Goal: Check status: Check status

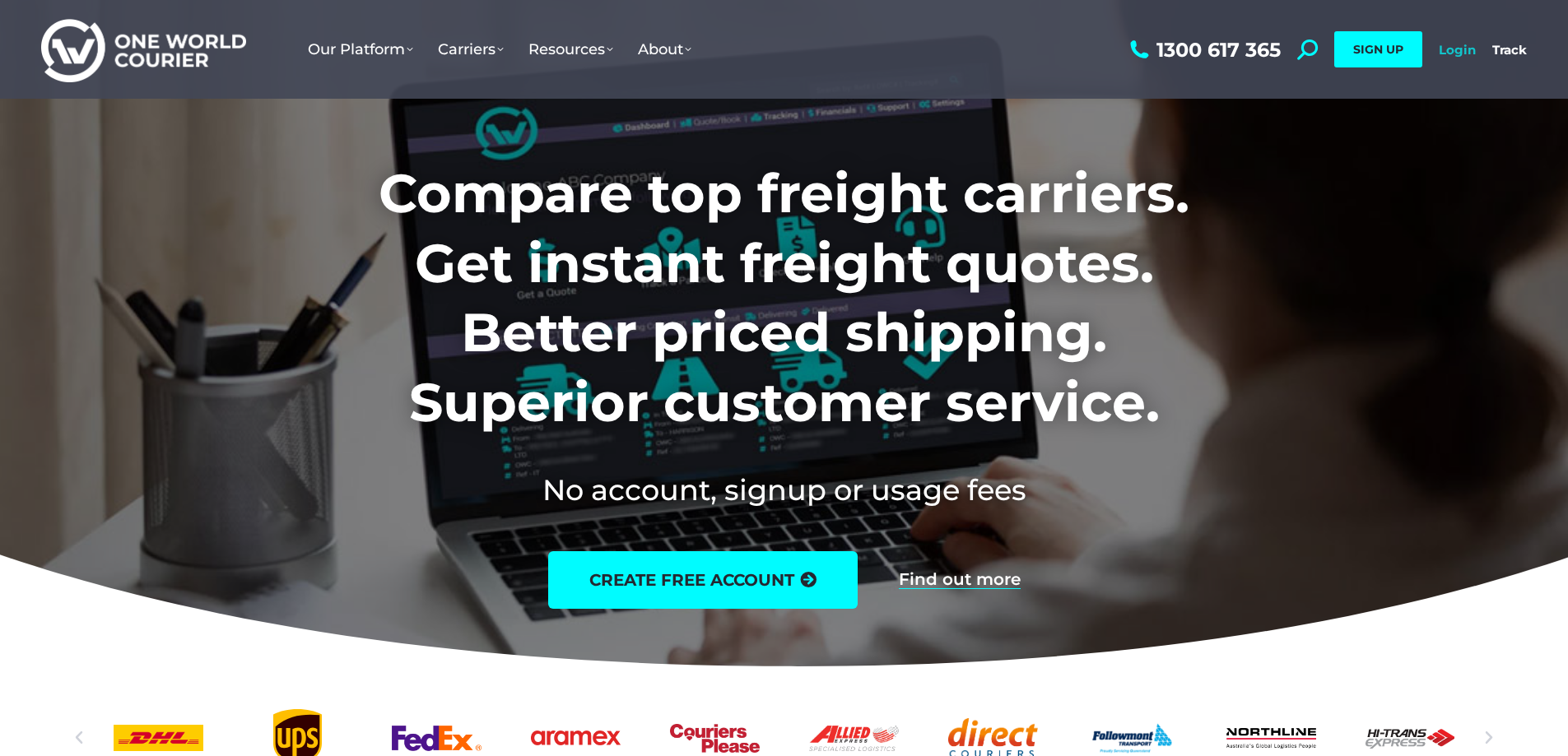
click at [1451, 47] on link "Login" at bounding box center [1457, 49] width 37 height 16
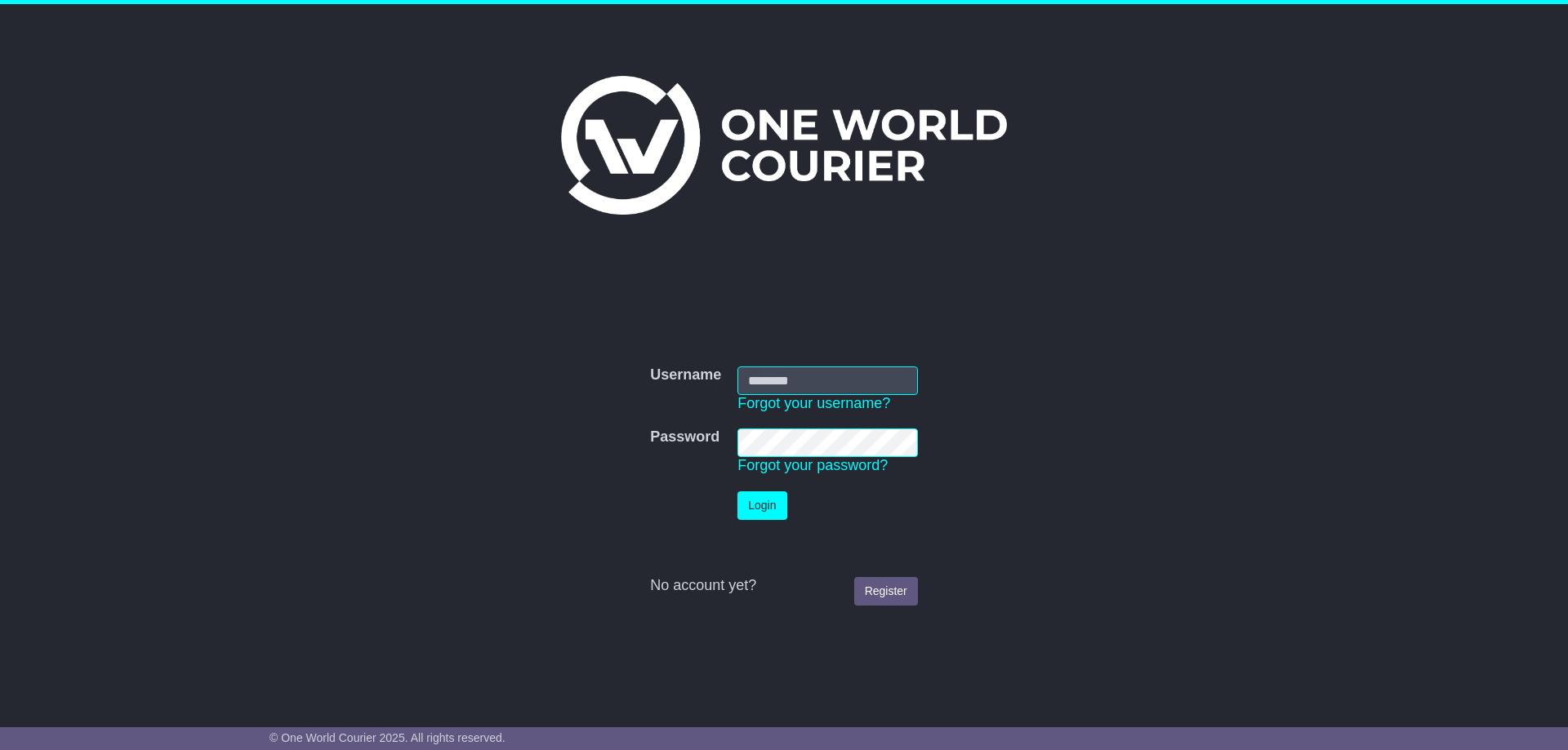
type input "**********"
click at [768, 506] on button "Login" at bounding box center [762, 506] width 49 height 29
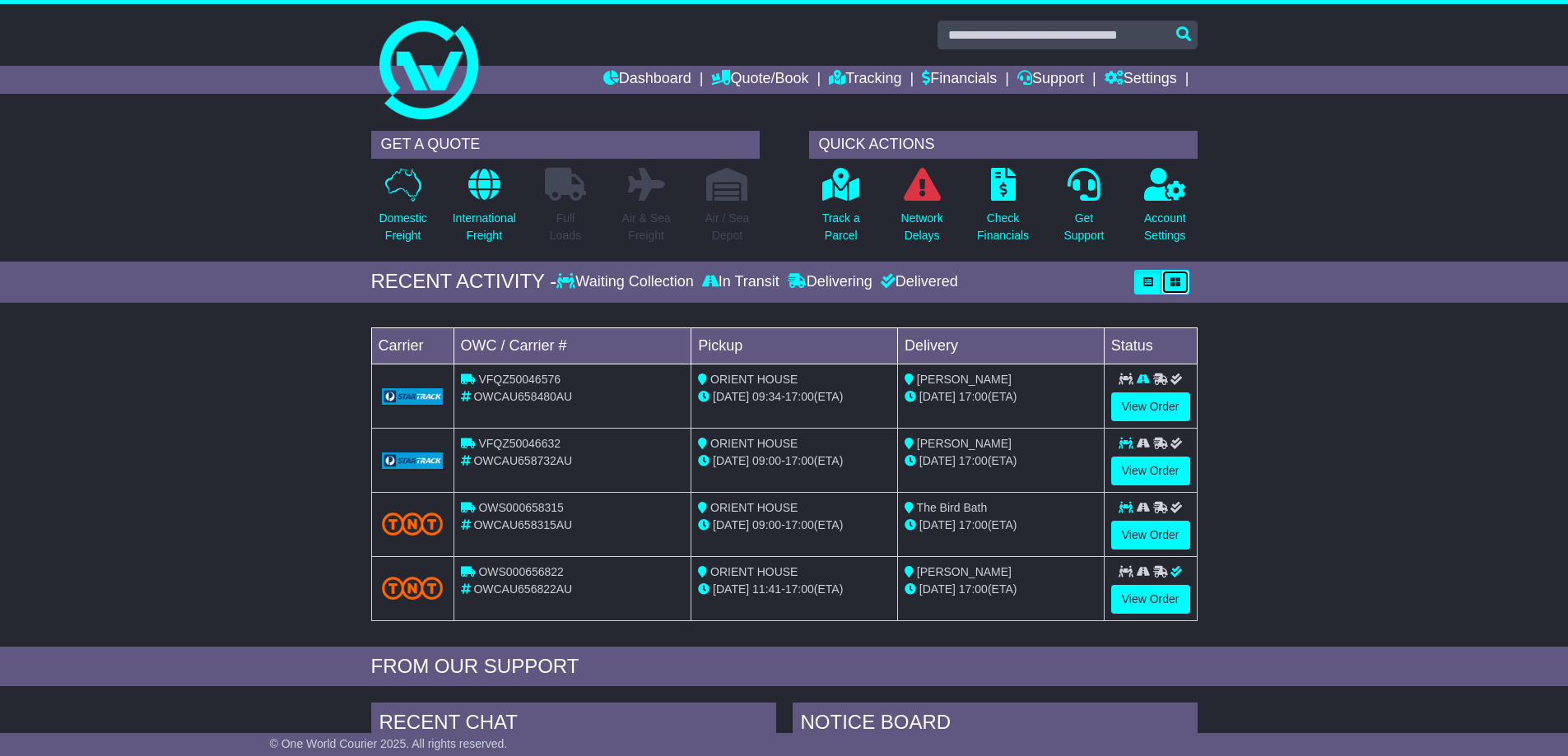
click at [1177, 279] on icon "button" at bounding box center [1175, 282] width 9 height 9
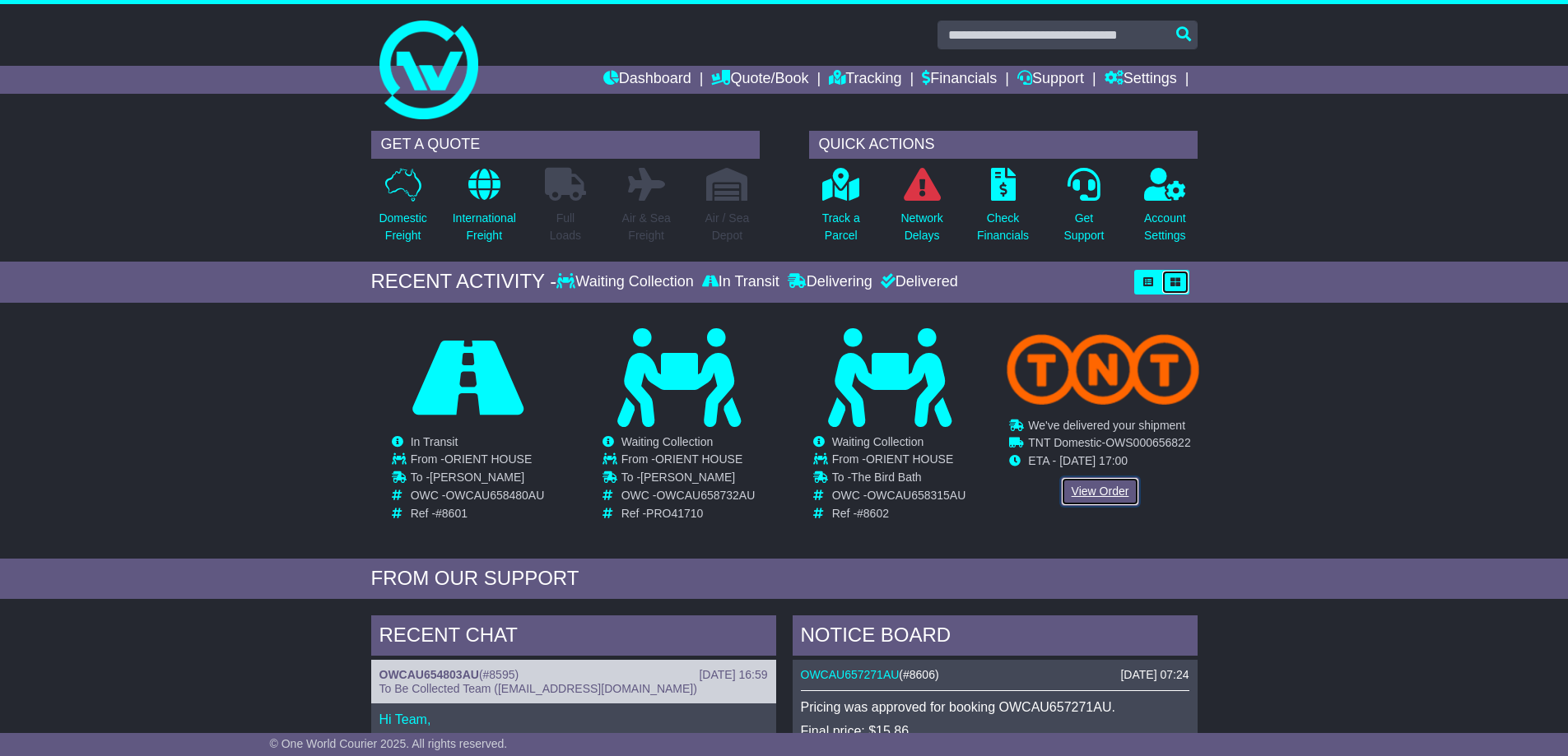
click at [1089, 491] on link "View Order" at bounding box center [1101, 492] width 79 height 29
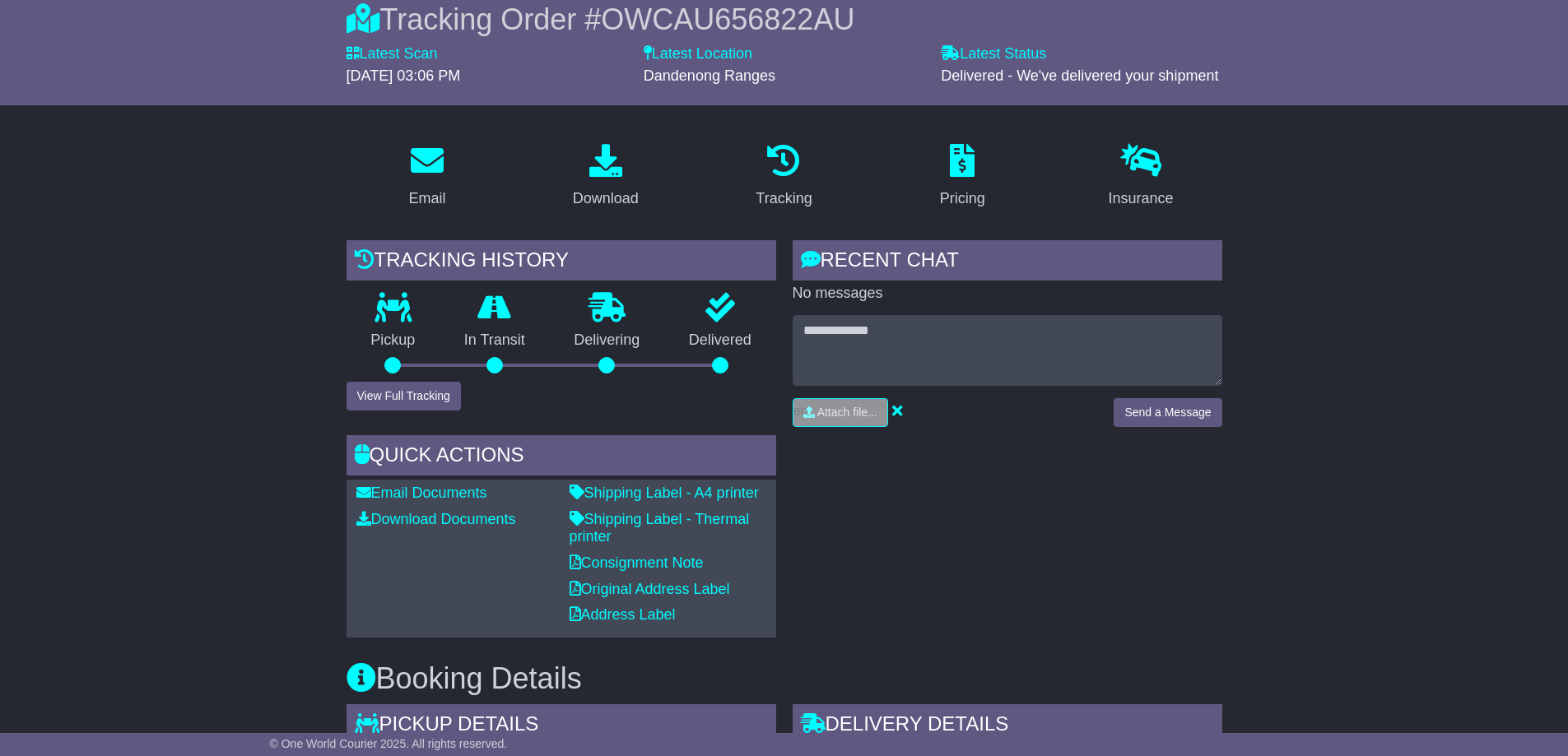
scroll to position [82, 0]
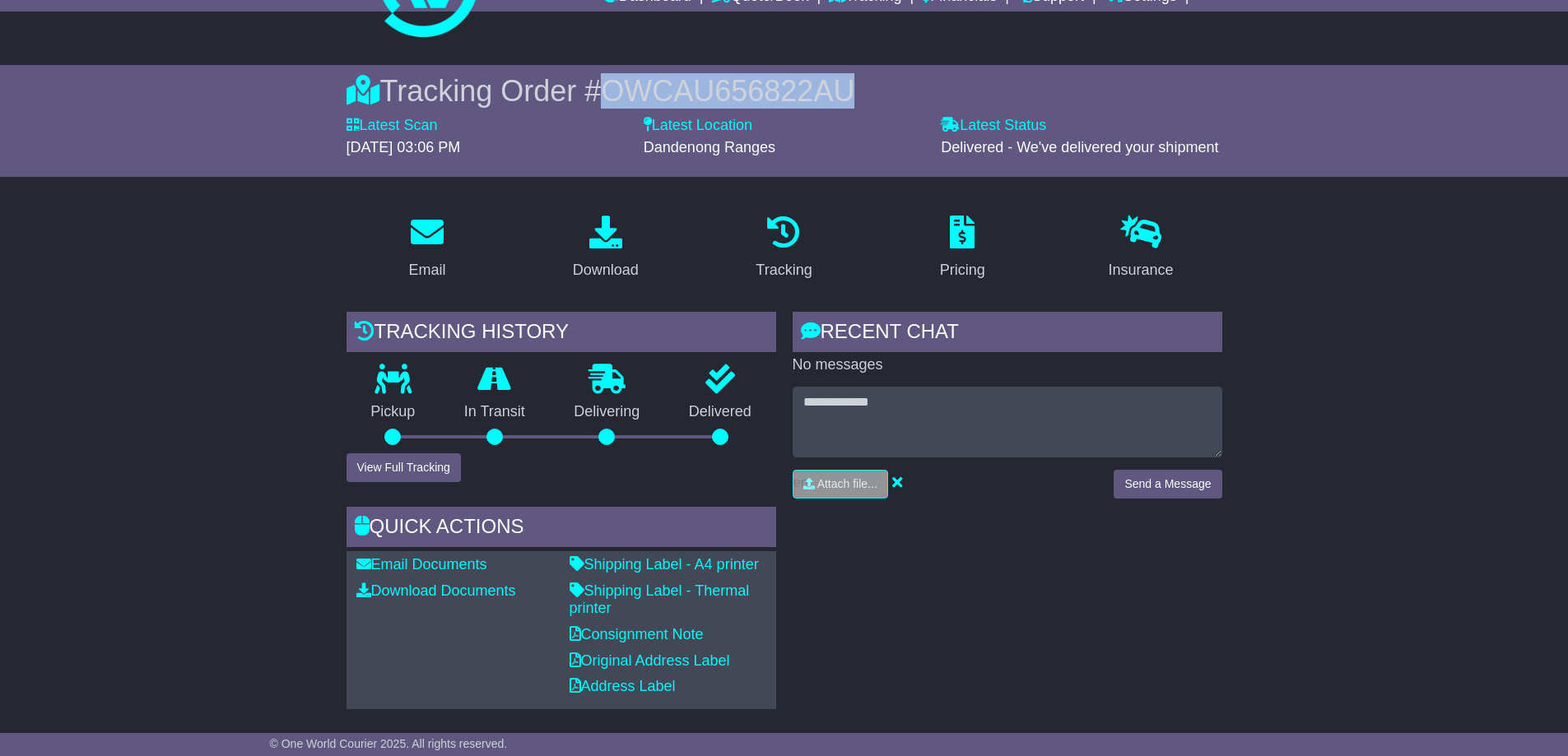
drag, startPoint x: 613, startPoint y: 92, endPoint x: 889, endPoint y: 92, distance: 276.0
click at [889, 92] on div "Tracking Order # OWCAU656822AU" at bounding box center [784, 91] width 876 height 35
copy span "OWCAU656822AU"
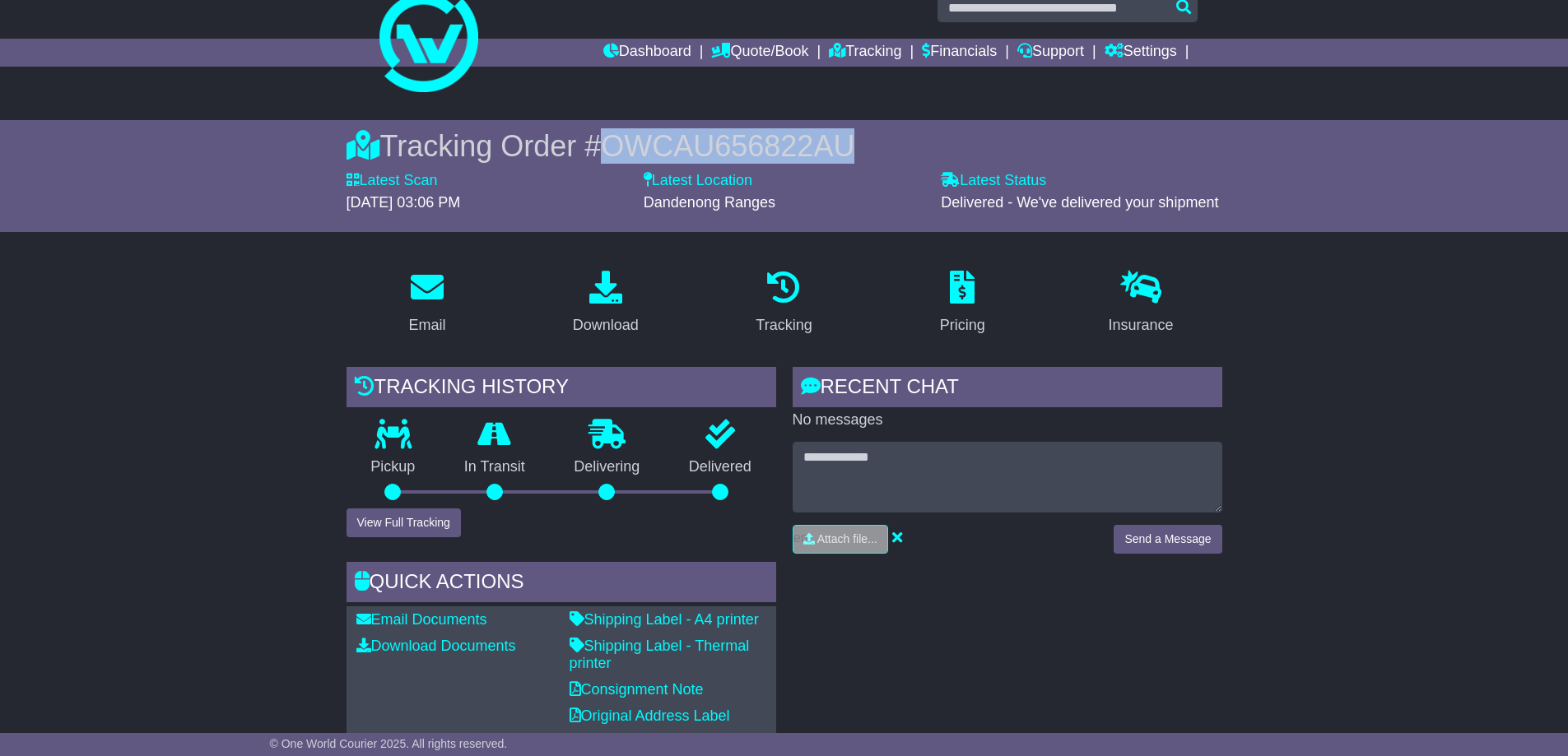
scroll to position [0, 0]
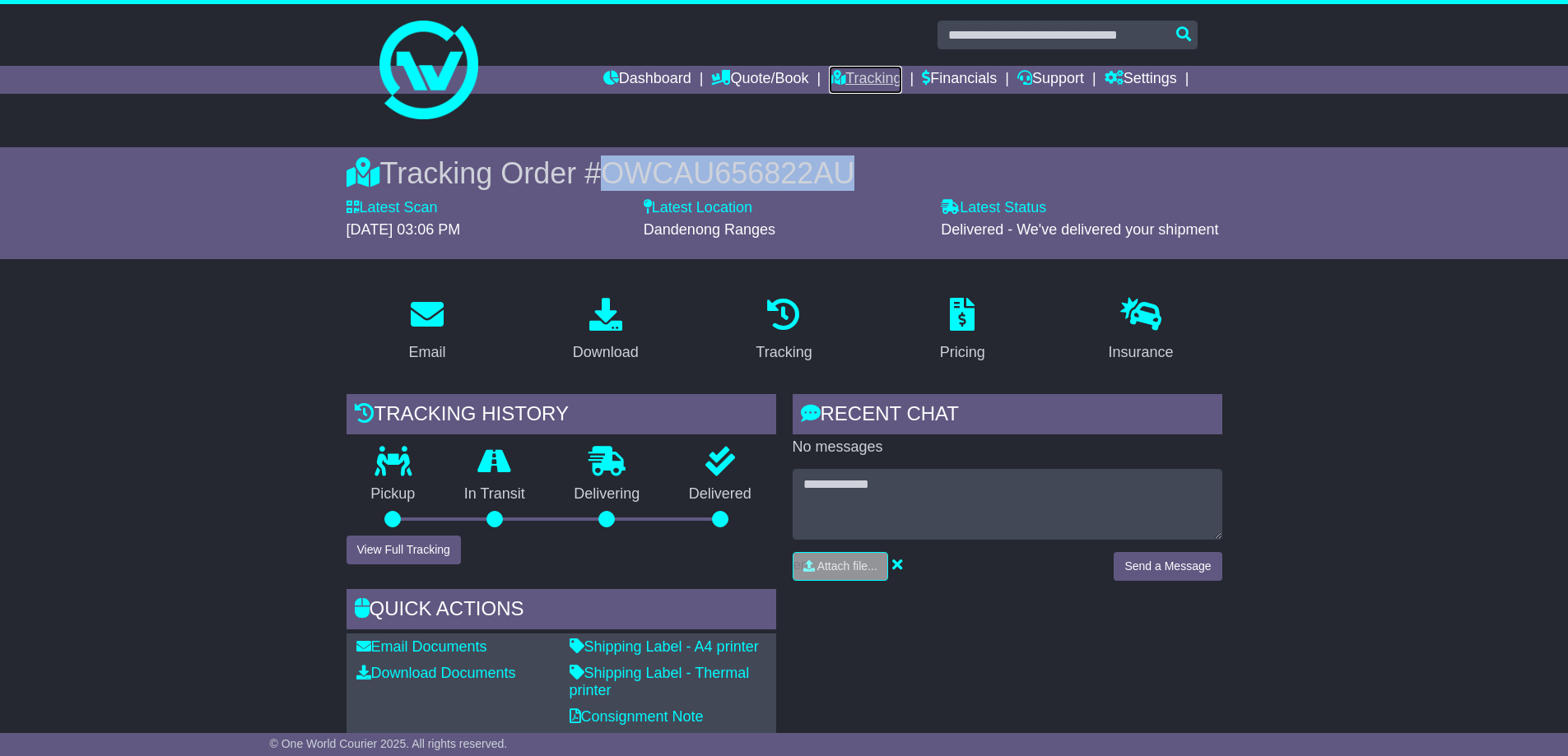
click at [857, 74] on link "Tracking" at bounding box center [865, 80] width 73 height 28
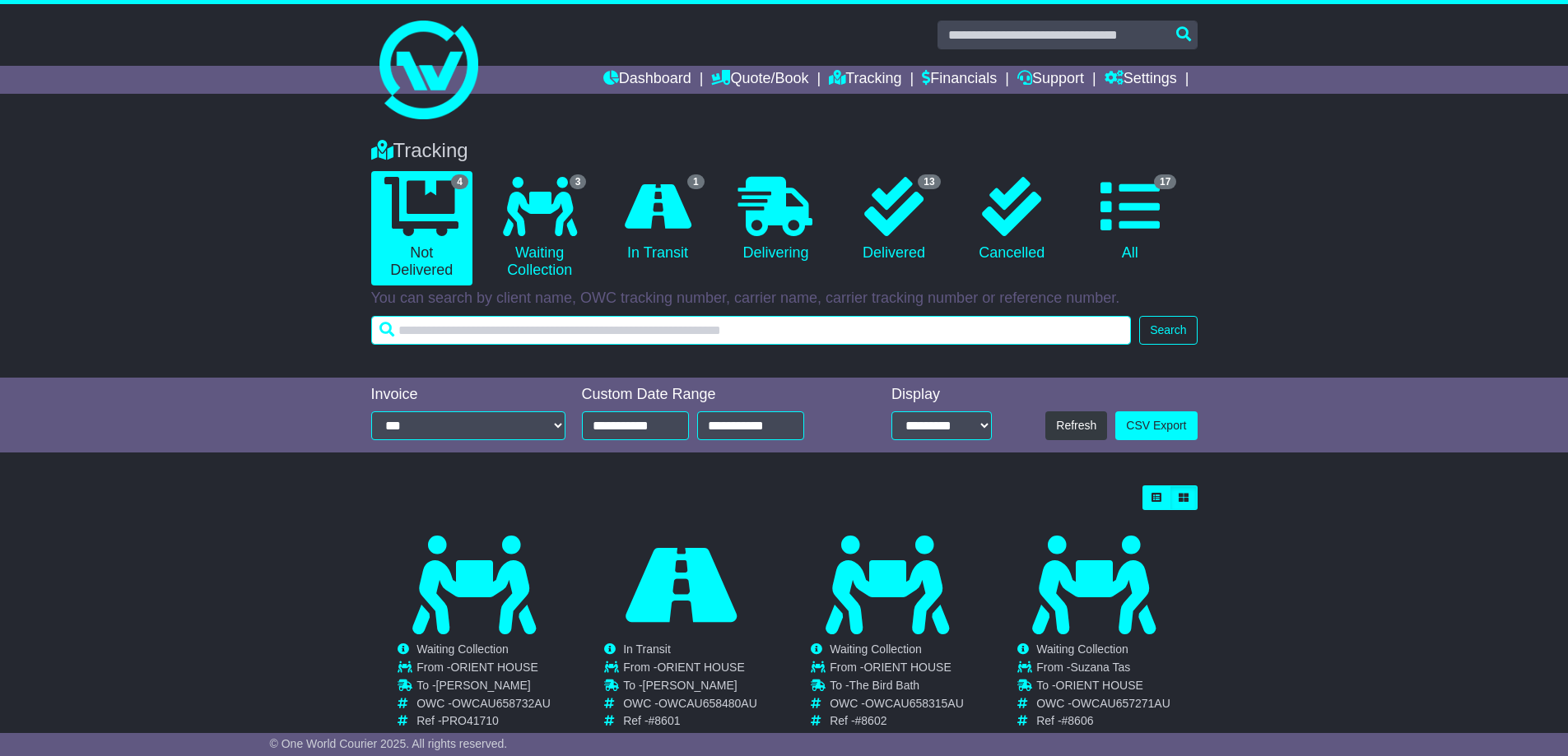
click at [439, 327] on input "text" at bounding box center [751, 330] width 761 height 29
paste input "**********"
type input "**********"
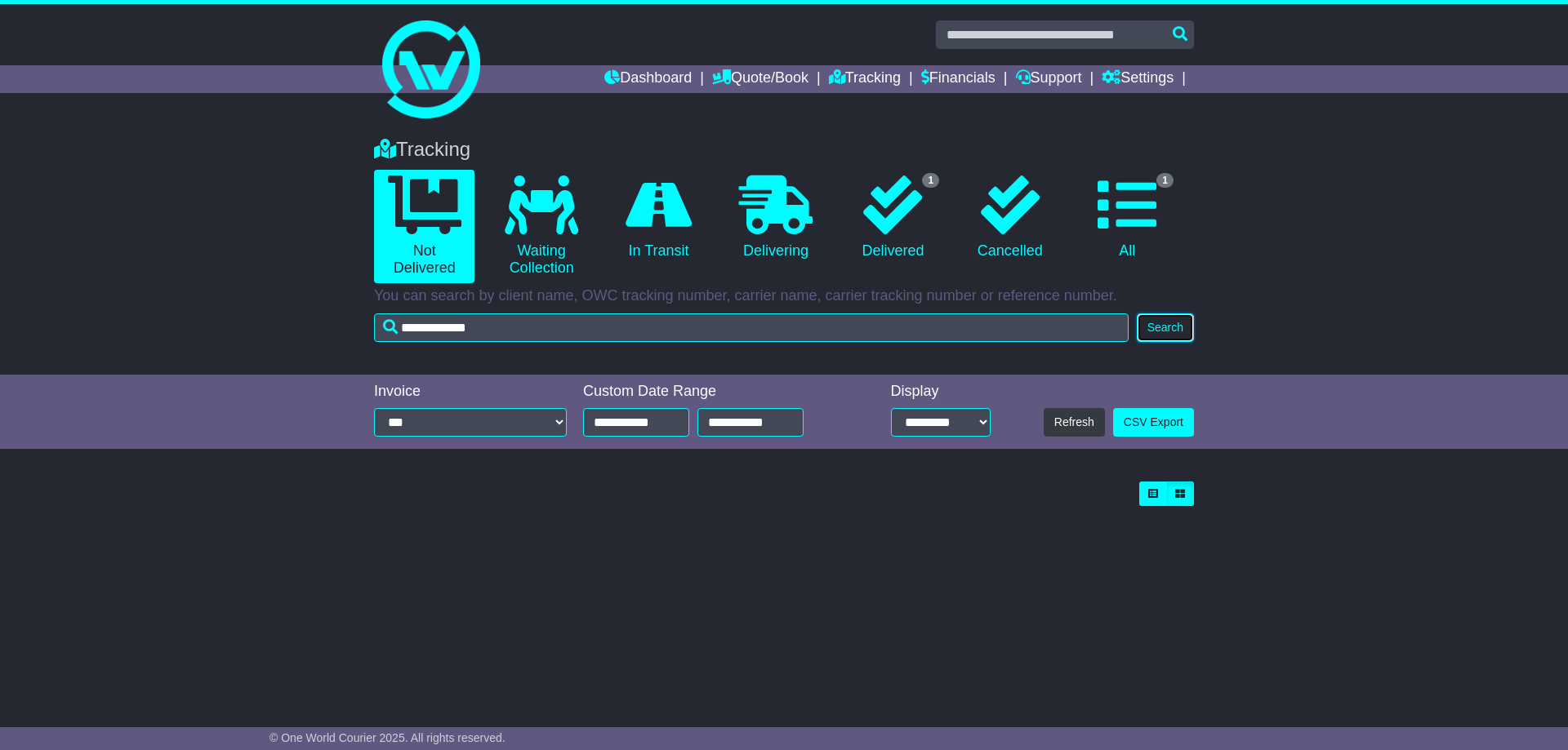
click at [1153, 327] on button "Search" at bounding box center [1165, 328] width 57 height 29
click at [1162, 423] on link "CSV Export" at bounding box center [1154, 422] width 81 height 29
click at [865, 205] on icon at bounding box center [893, 204] width 59 height 59
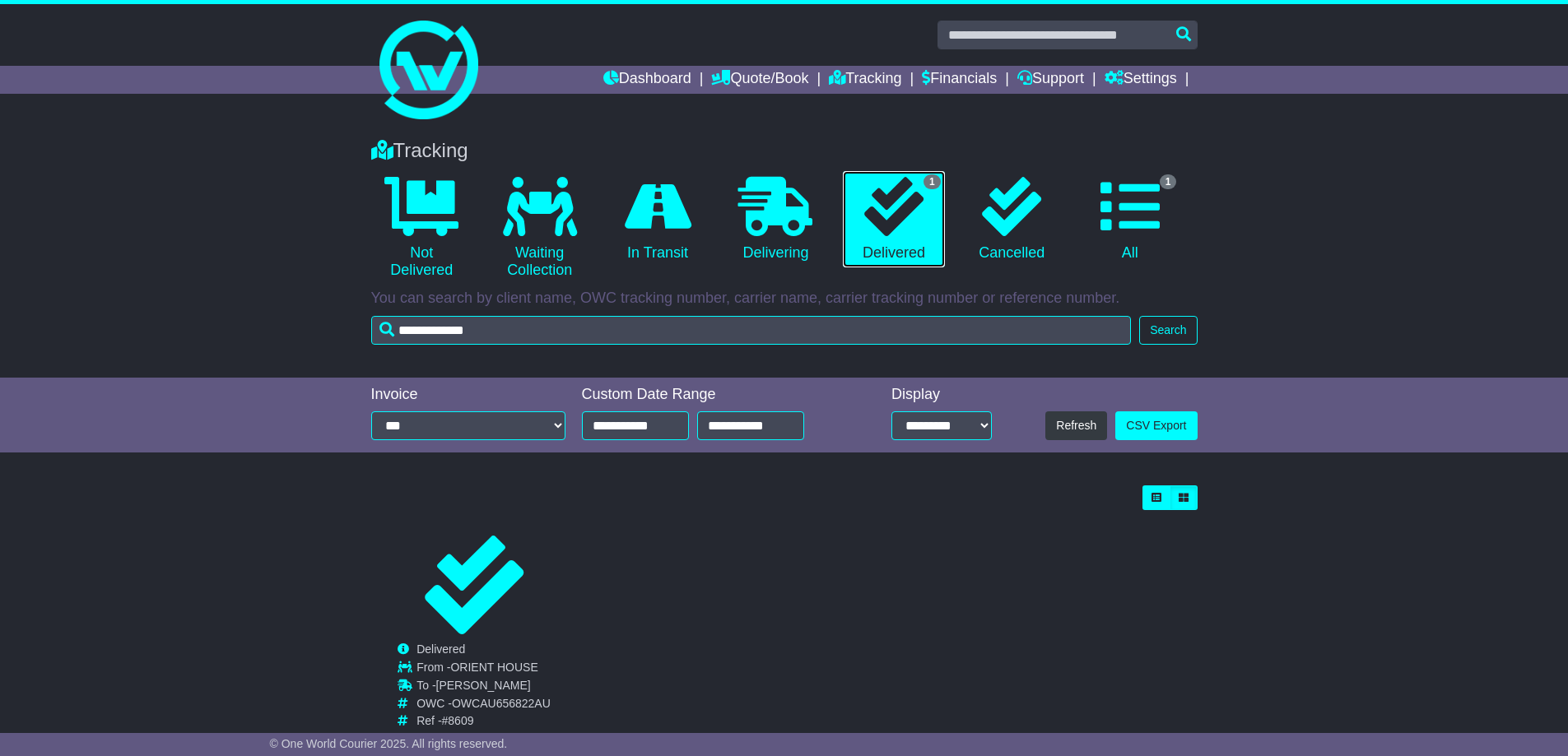
scroll to position [42, 0]
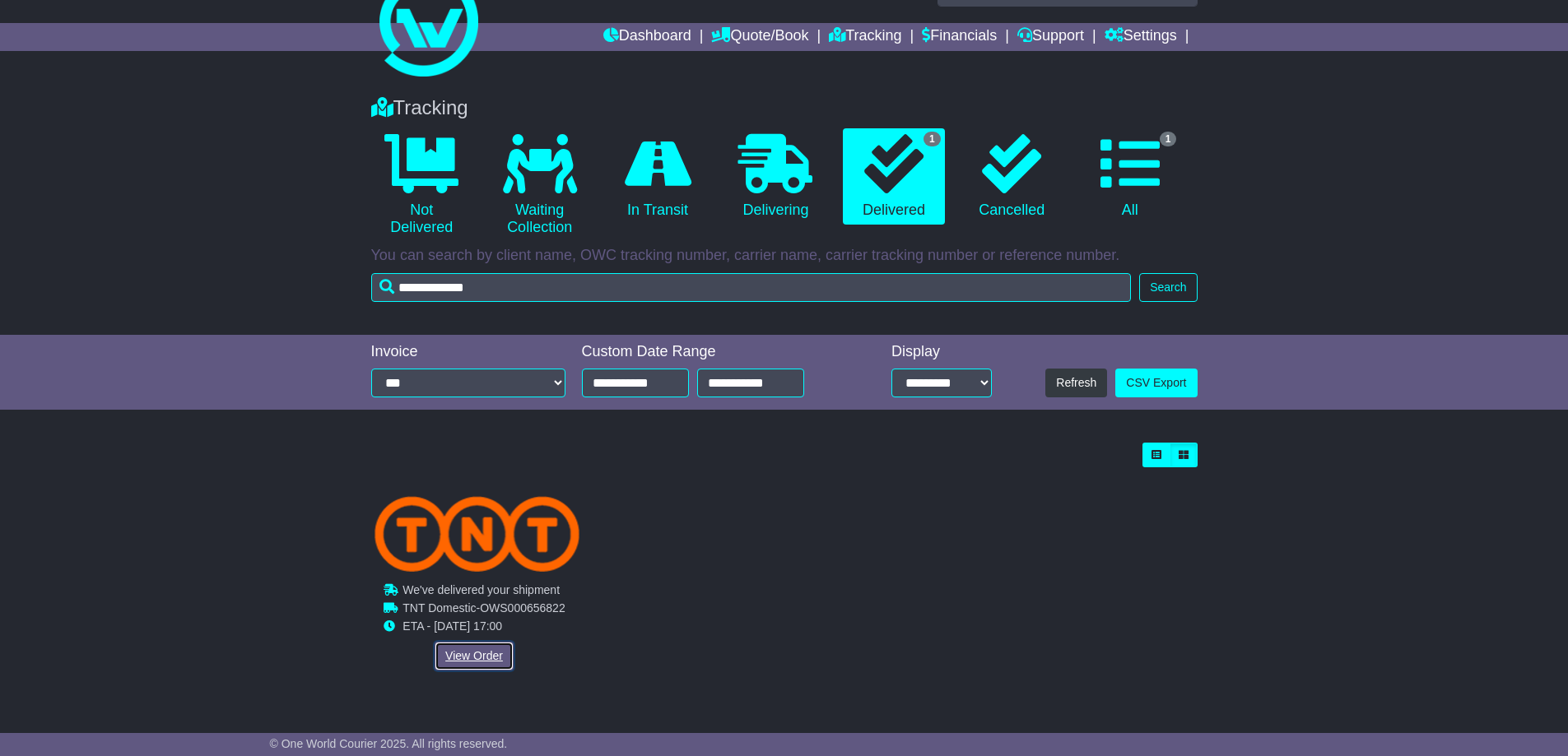
click at [459, 659] on link "View Order" at bounding box center [474, 656] width 79 height 29
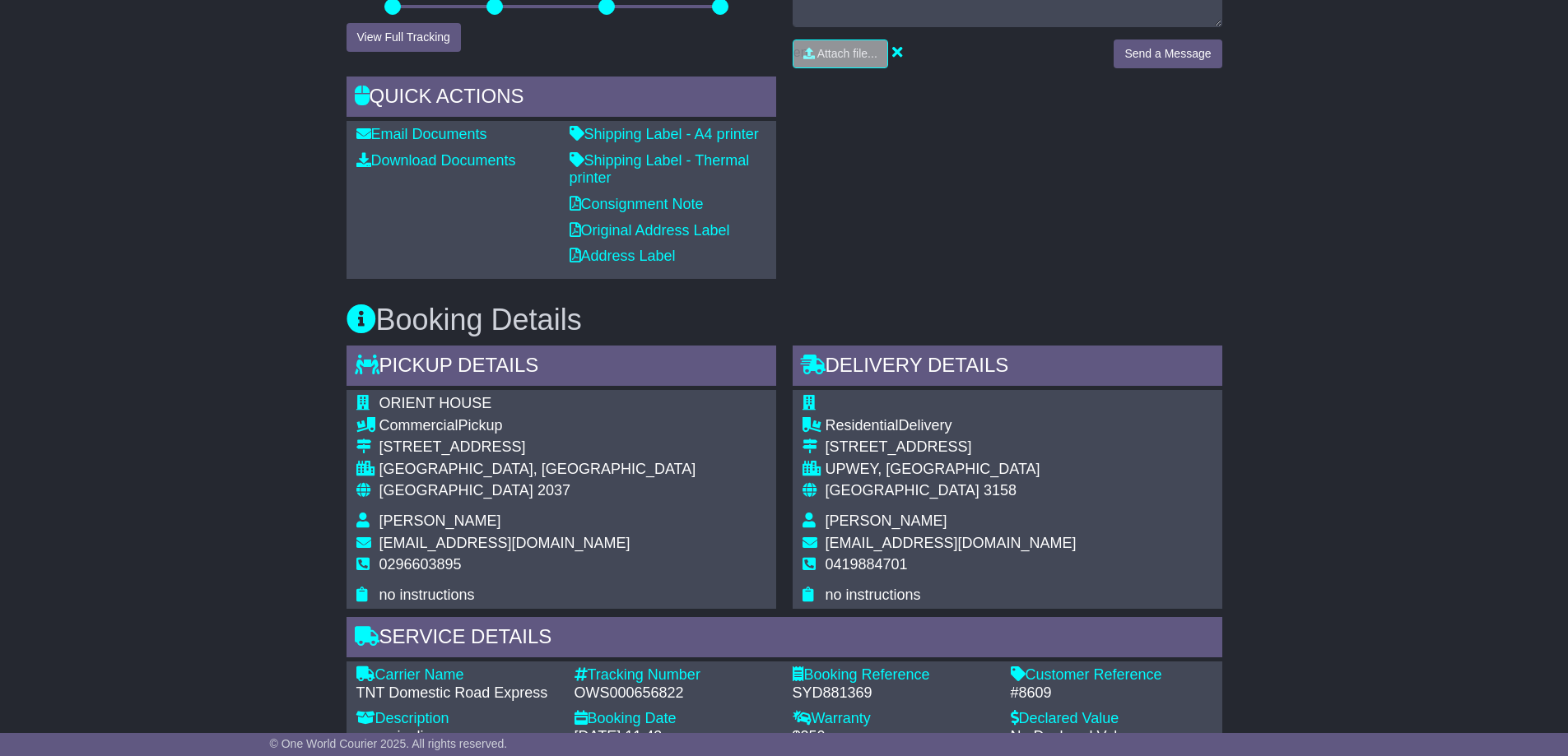
scroll to position [576, 0]
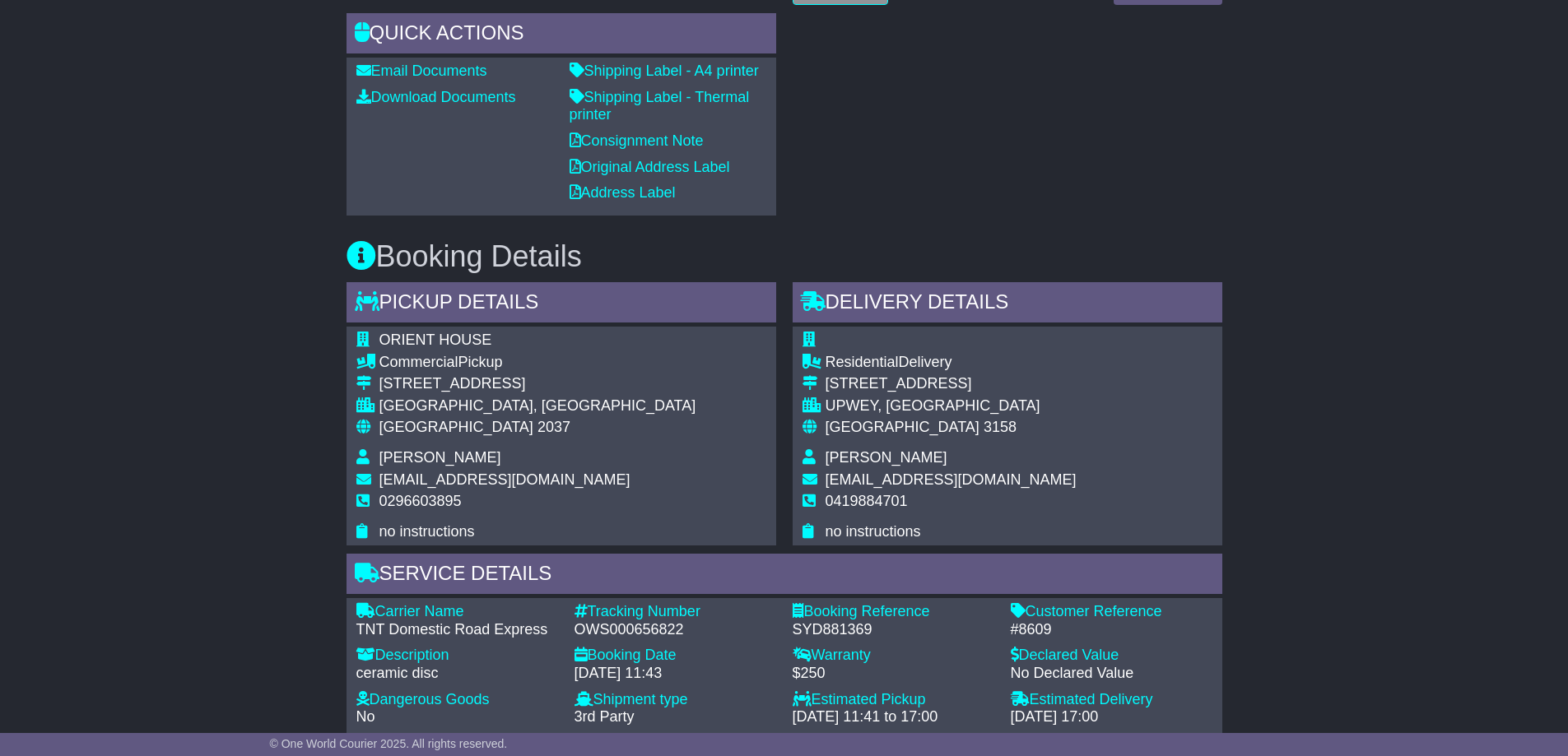
click at [826, 388] on div "[STREET_ADDRESS]" at bounding box center [952, 384] width 251 height 18
drag, startPoint x: 826, startPoint y: 388, endPoint x: 914, endPoint y: 406, distance: 89.8
click at [914, 406] on tbody "Residential Delivery [STREET_ADDRESS] [GEOGRAPHIC_DATA], [GEOGRAPHIC_DATA] Aust…" at bounding box center [939, 435] width 274 height 209
drag, startPoint x: 577, startPoint y: 629, endPoint x: 683, endPoint y: 626, distance: 106.0
click at [683, 626] on div "OWS000656822" at bounding box center [676, 630] width 202 height 18
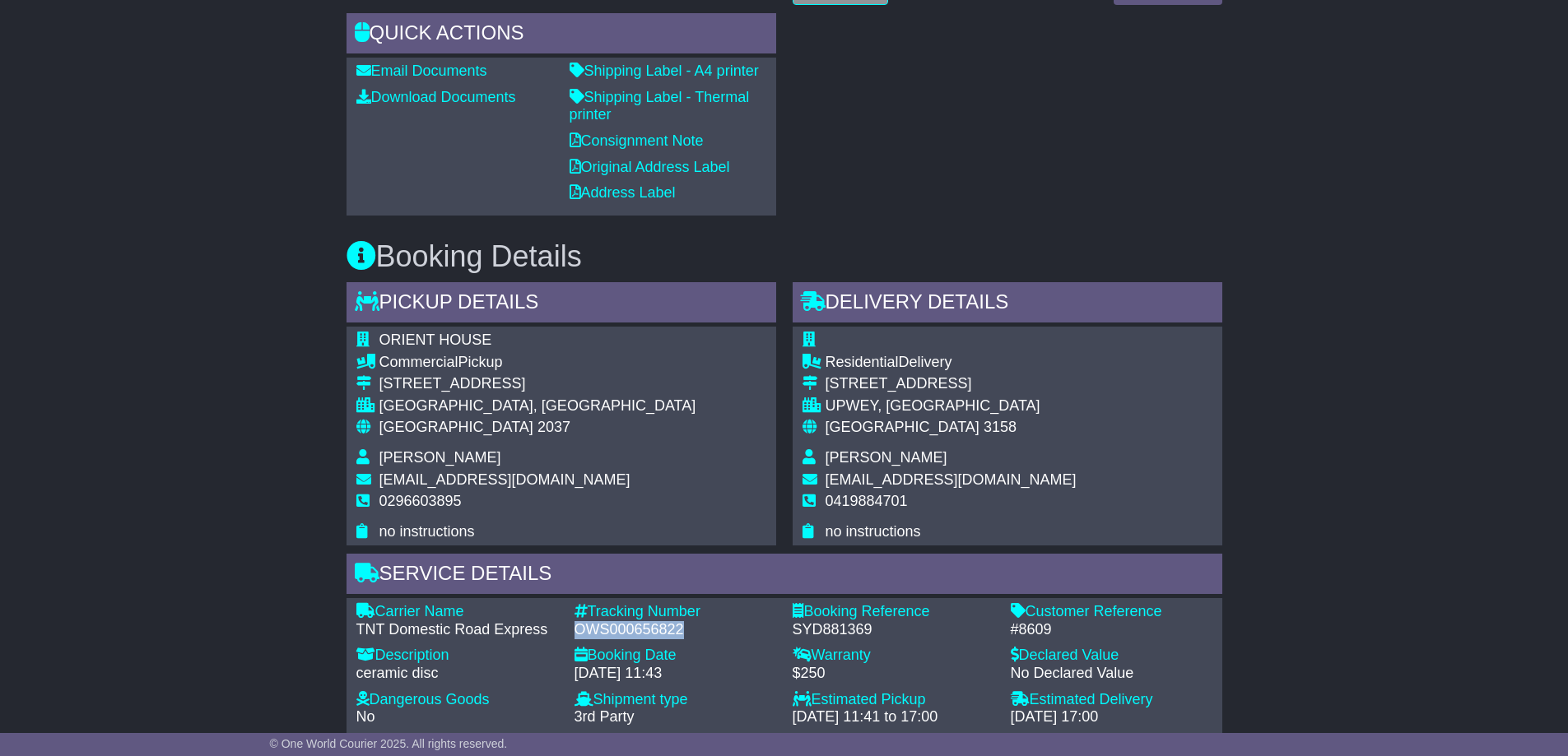
copy div "OWS000656822"
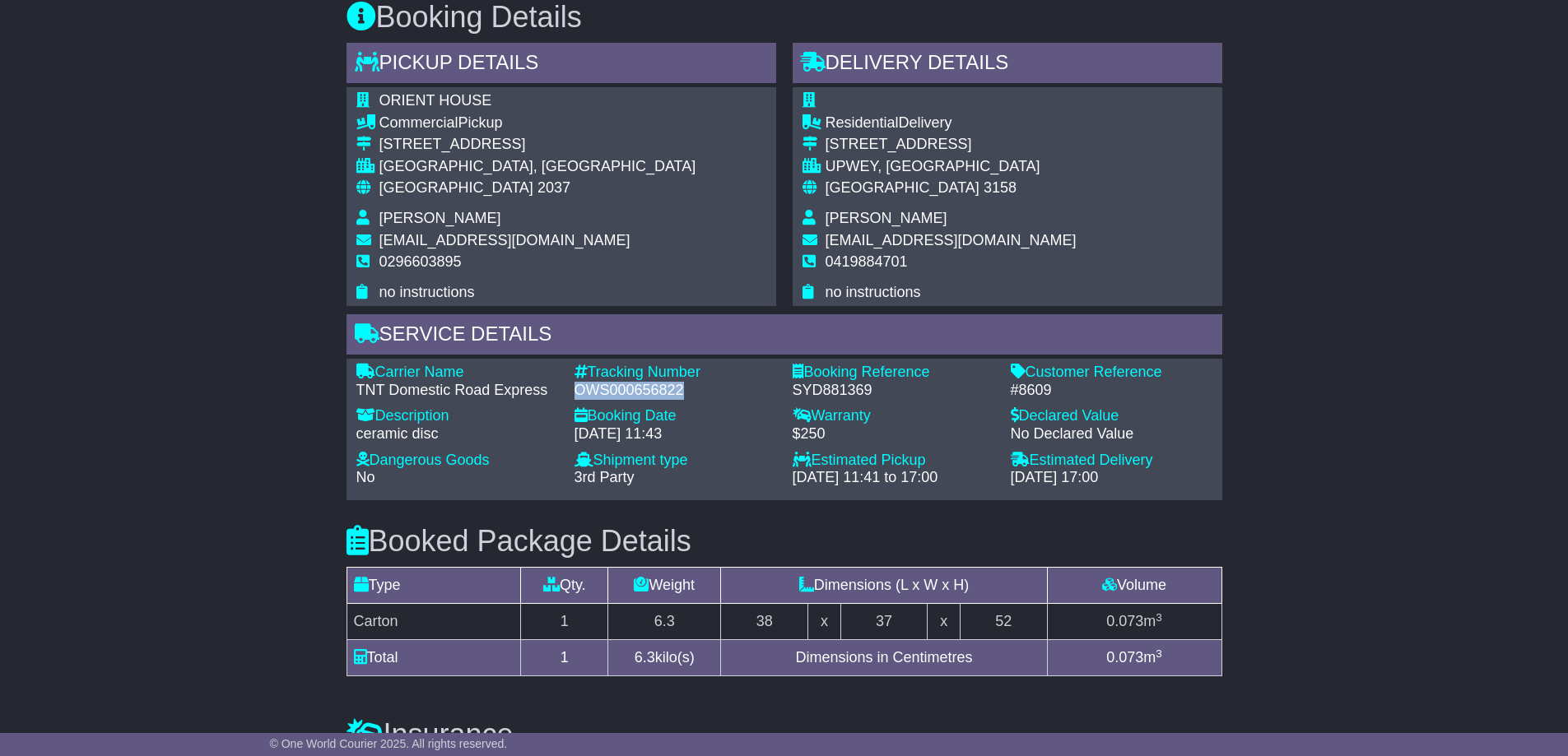
scroll to position [987, 0]
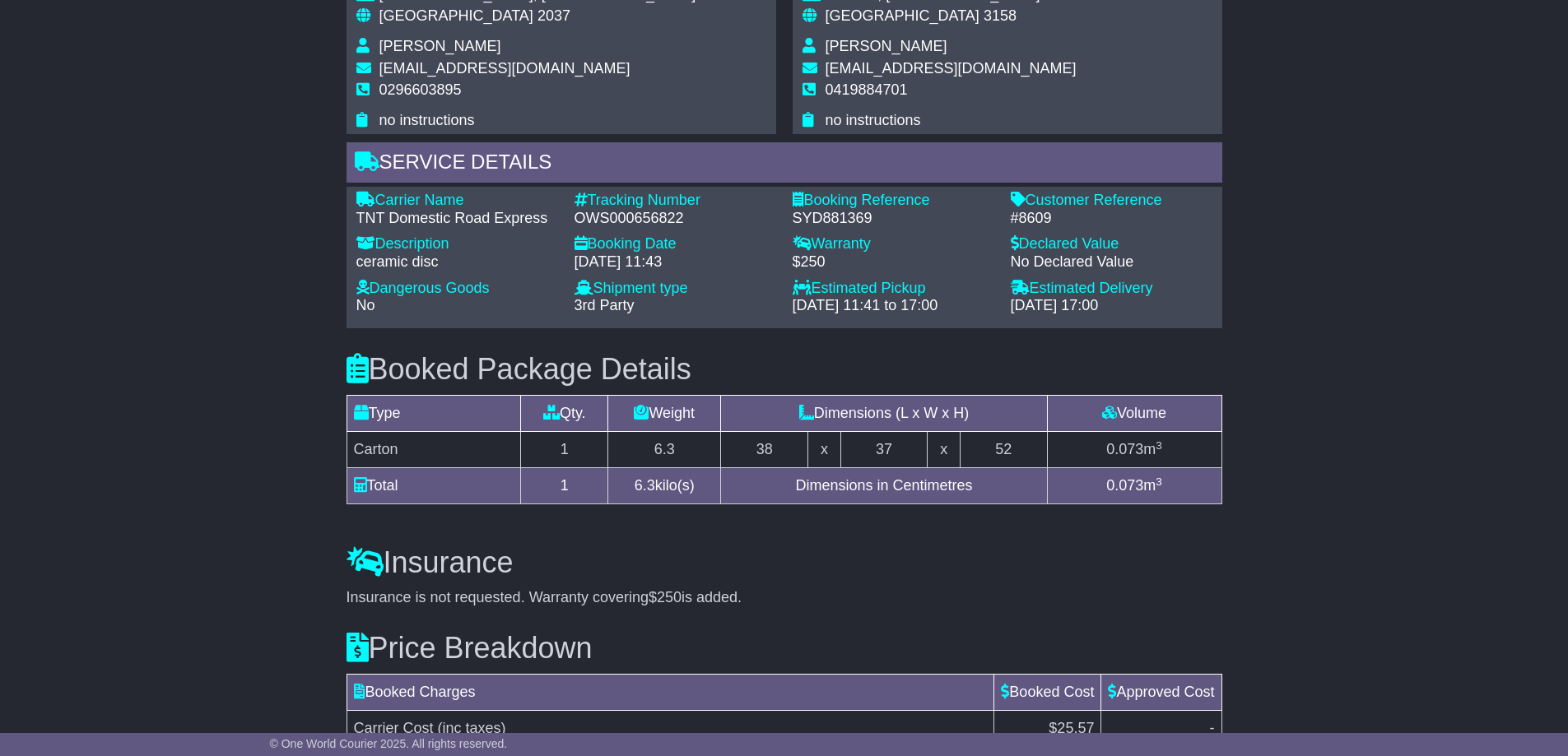
click at [257, 289] on div "Email Download Tracking Pricing Insurance" at bounding box center [784, 107] width 1568 height 1622
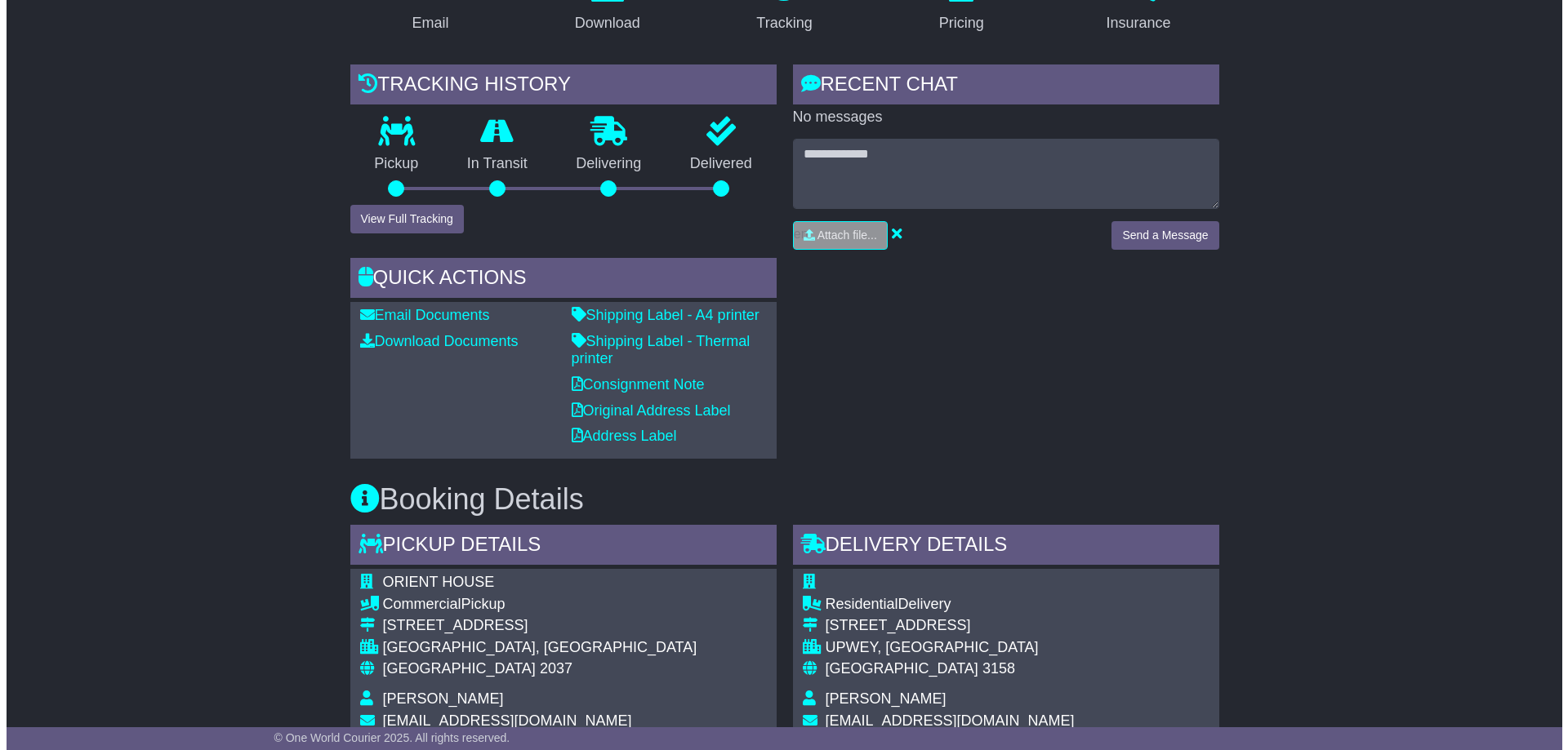
scroll to position [0, 0]
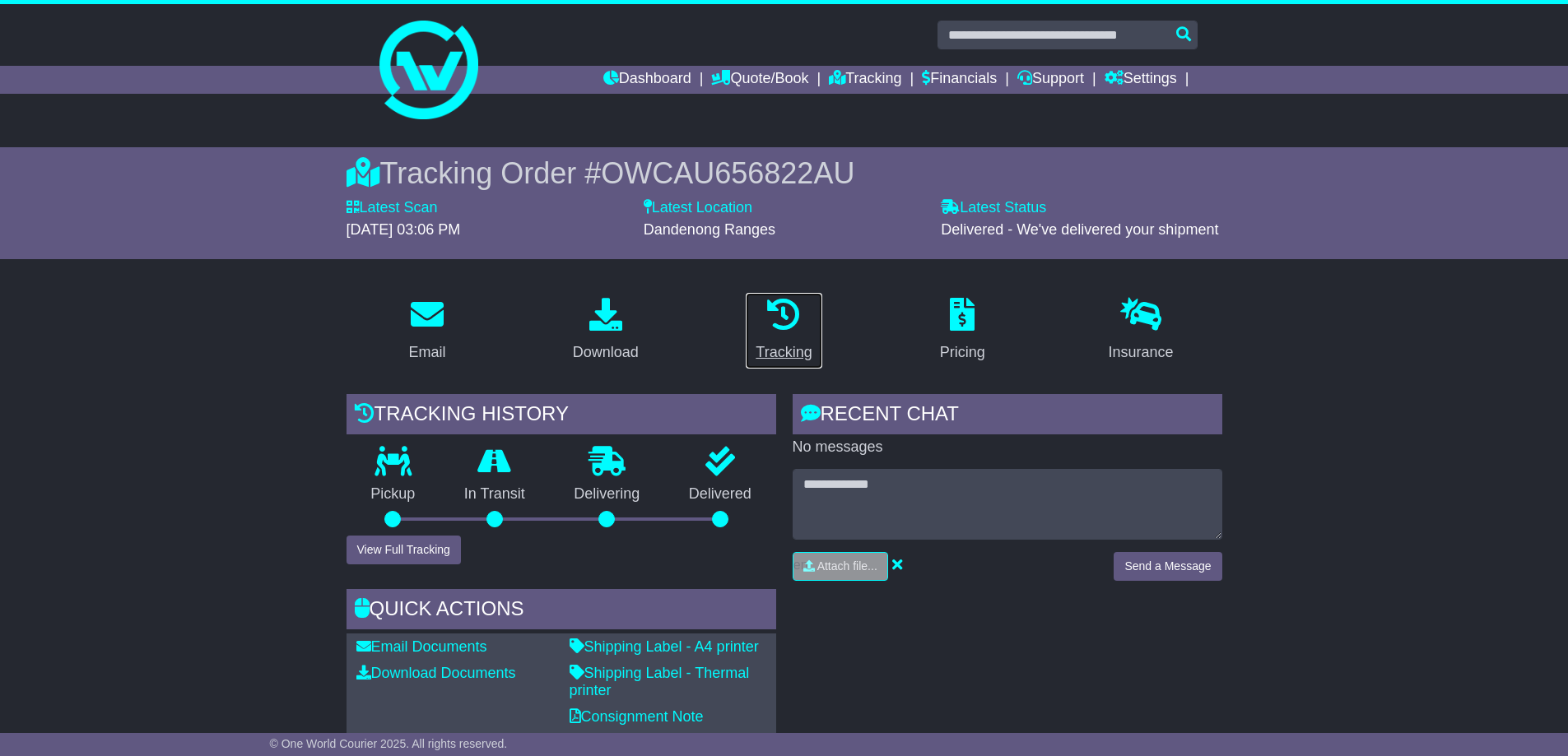
click at [782, 311] on icon at bounding box center [784, 314] width 33 height 33
